Goal: Navigation & Orientation: Find specific page/section

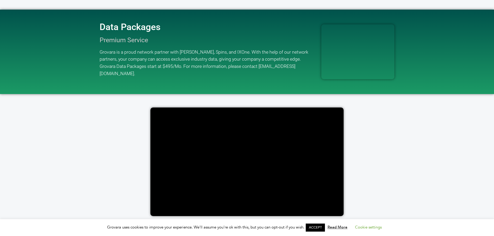
scroll to position [778, 0]
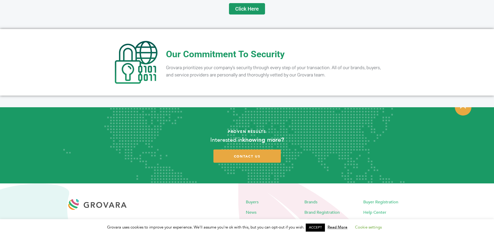
scroll to position [1025, 0]
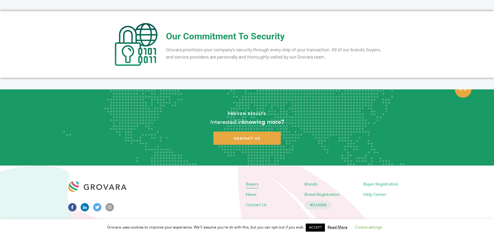
click at [248, 181] on span "Buyers" at bounding box center [252, 184] width 13 height 6
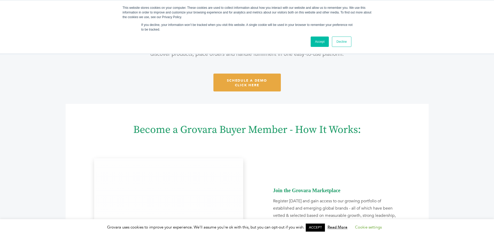
scroll to position [52, 0]
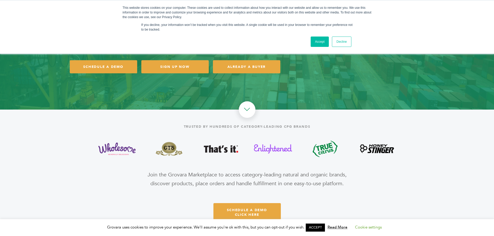
click at [348, 40] on link "Decline" at bounding box center [341, 42] width 19 height 10
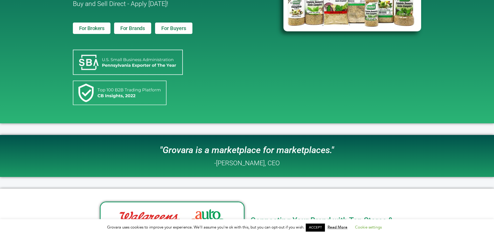
scroll to position [104, 0]
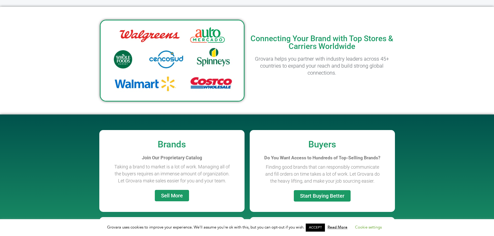
scroll to position [207, 0]
